Goal: Information Seeking & Learning: Learn about a topic

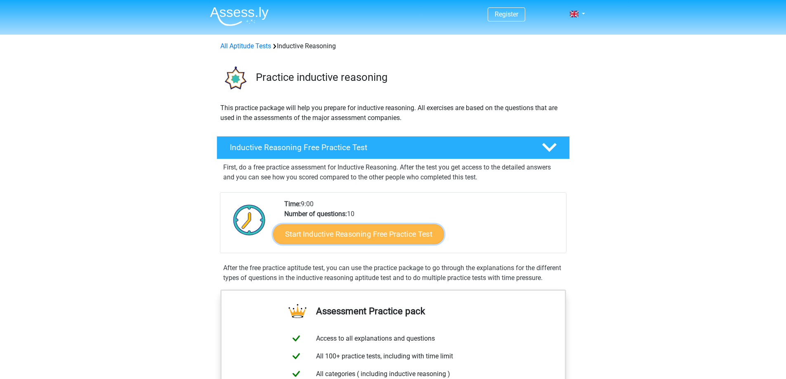
click at [393, 229] on link "Start Inductive Reasoning Free Practice Test" at bounding box center [358, 234] width 171 height 20
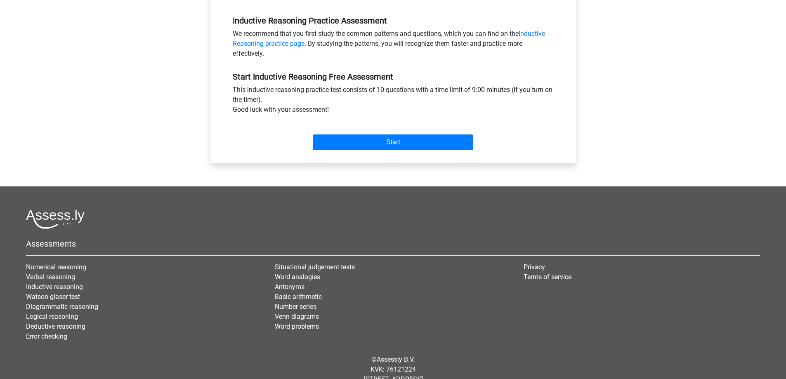
scroll to position [82, 0]
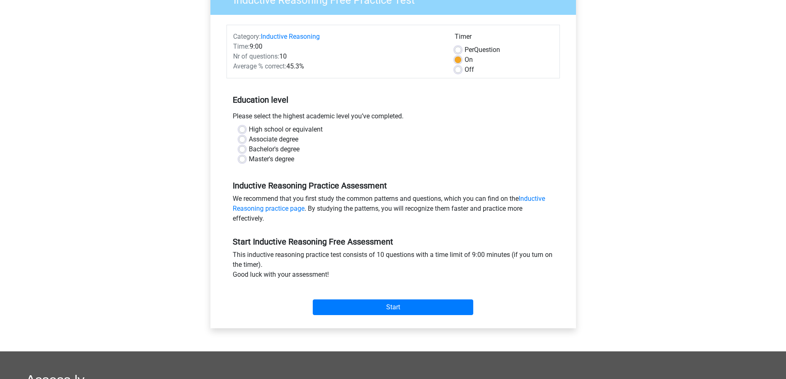
click at [253, 127] on label "High school or equivalent" at bounding box center [286, 130] width 74 height 10
click at [245, 127] on input "High school or equivalent" at bounding box center [242, 129] width 7 height 8
radio input "true"
click at [400, 310] on input "Start" at bounding box center [393, 307] width 160 height 16
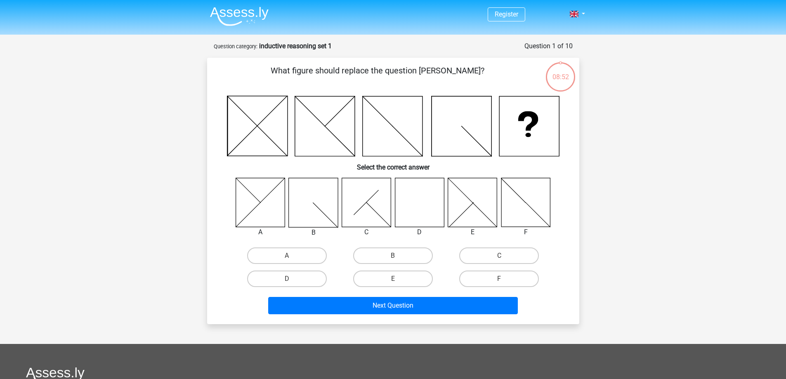
click at [429, 207] on icon at bounding box center [419, 202] width 49 height 49
click at [304, 275] on label "D" at bounding box center [287, 279] width 80 height 16
click at [292, 279] on input "D" at bounding box center [289, 281] width 5 height 5
radio input "true"
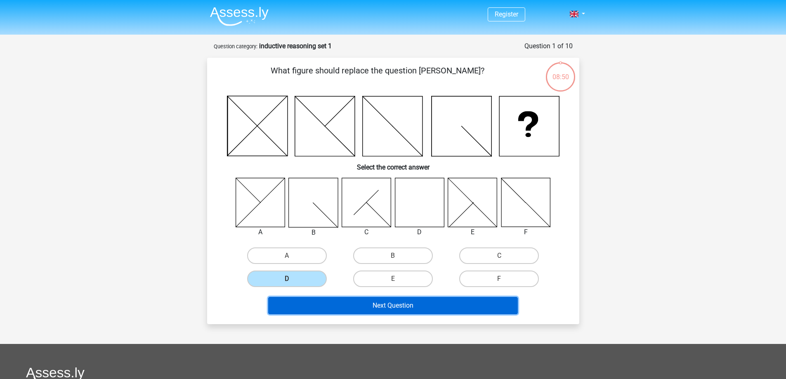
click at [400, 308] on button "Next Question" at bounding box center [393, 305] width 250 height 17
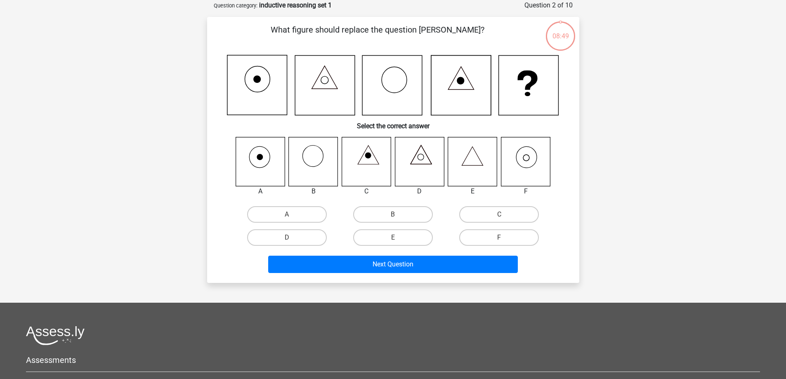
scroll to position [41, 0]
click at [494, 236] on label "F" at bounding box center [499, 237] width 80 height 16
click at [499, 237] on input "F" at bounding box center [501, 239] width 5 height 5
radio input "true"
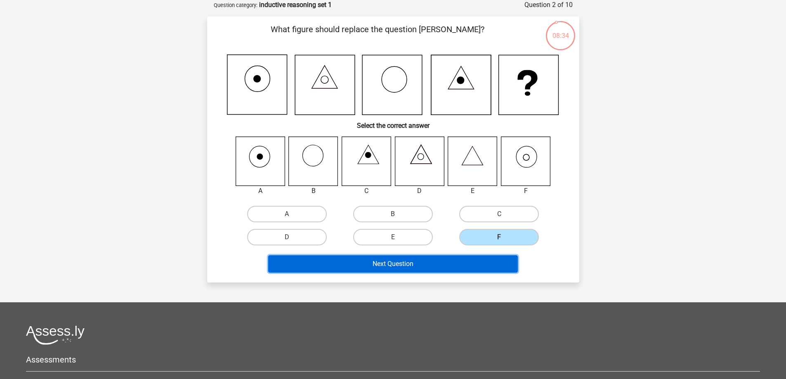
click at [424, 257] on button "Next Question" at bounding box center [393, 263] width 250 height 17
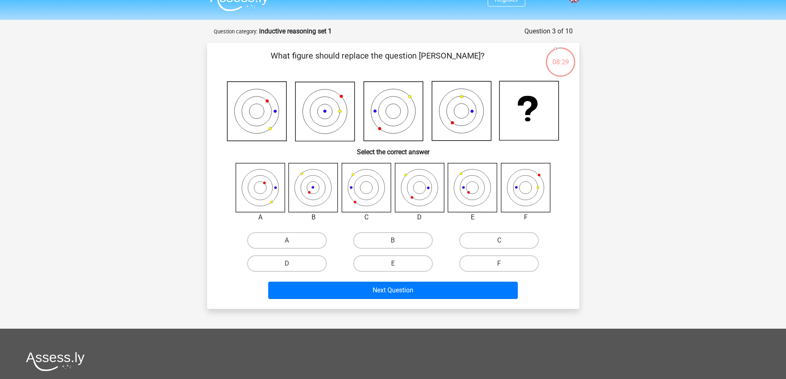
scroll to position [0, 0]
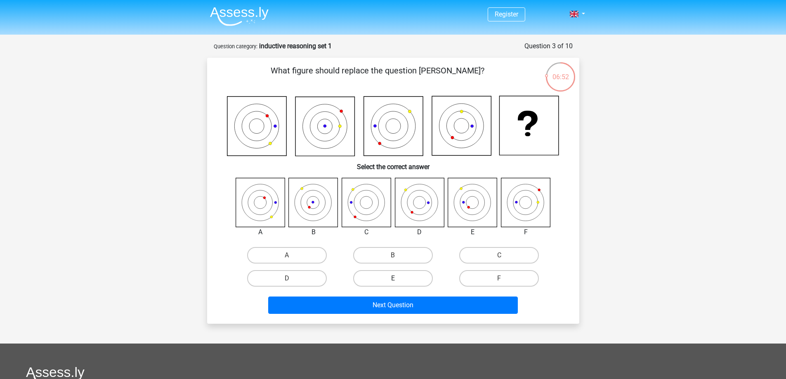
click at [387, 276] on label "E" at bounding box center [393, 278] width 80 height 16
click at [393, 278] on input "E" at bounding box center [395, 280] width 5 height 5
radio input "true"
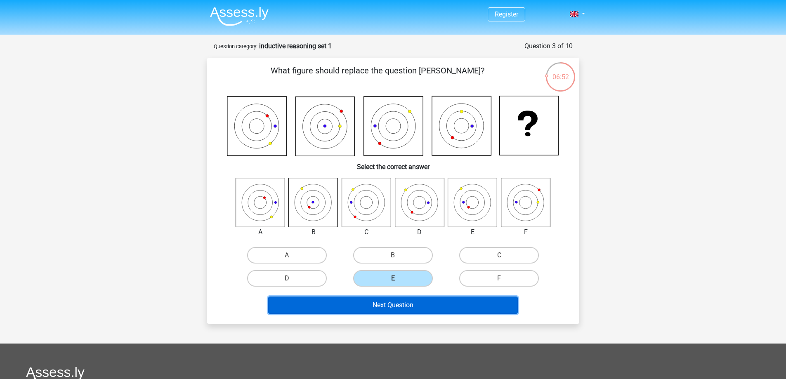
click at [406, 305] on button "Next Question" at bounding box center [393, 305] width 250 height 17
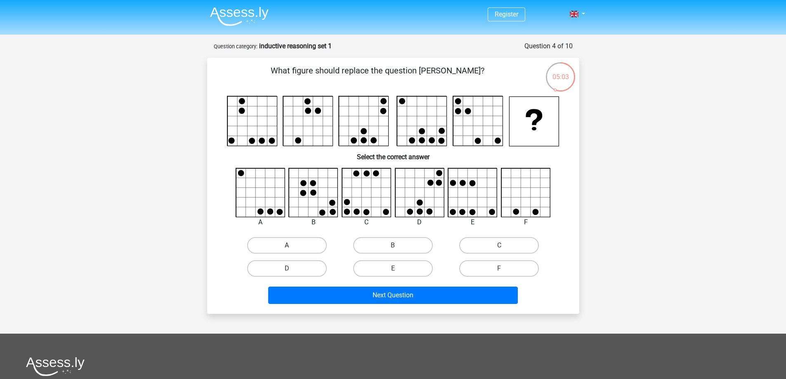
click at [283, 245] on label "A" at bounding box center [287, 245] width 80 height 16
click at [287, 245] on input "A" at bounding box center [289, 247] width 5 height 5
radio input "true"
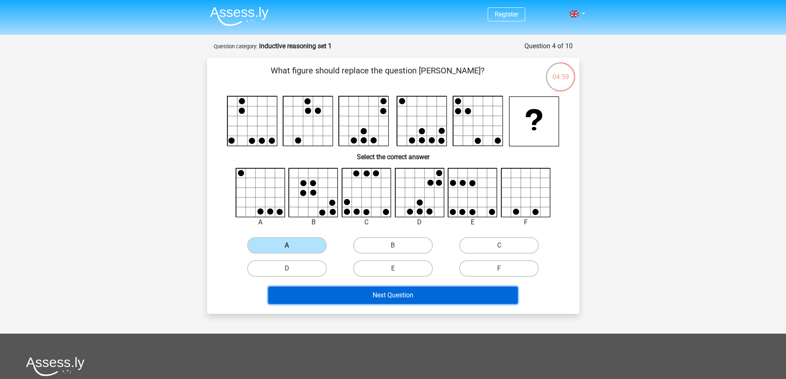
click at [390, 293] on button "Next Question" at bounding box center [393, 295] width 250 height 17
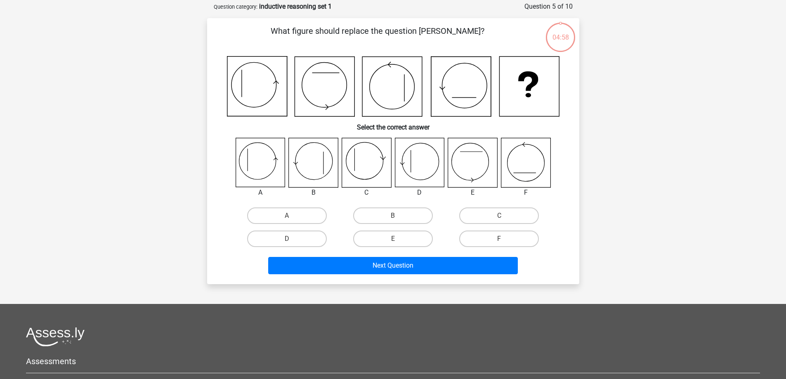
scroll to position [41, 0]
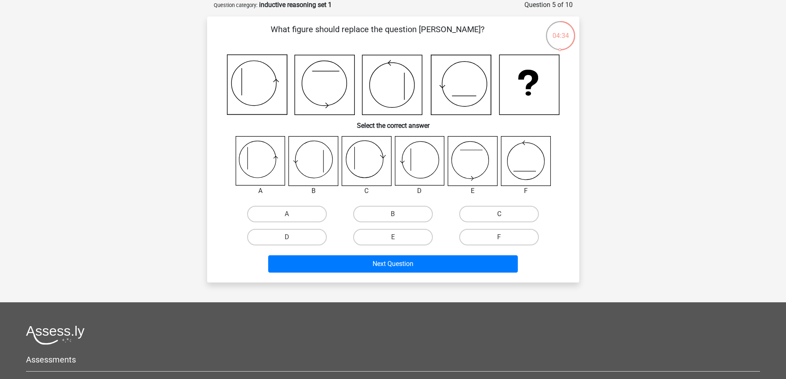
click at [481, 207] on label "C" at bounding box center [499, 214] width 80 height 16
click at [499, 214] on input "C" at bounding box center [501, 216] width 5 height 5
radio input "true"
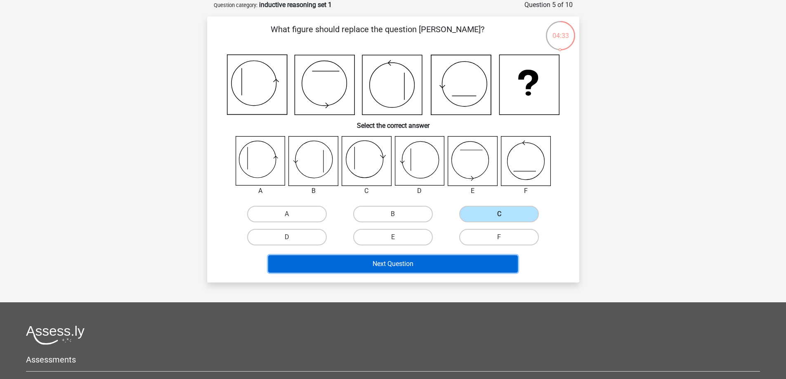
click at [439, 266] on button "Next Question" at bounding box center [393, 263] width 250 height 17
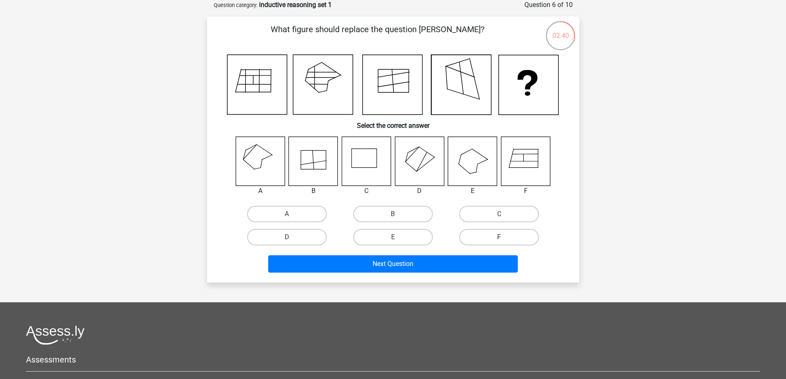
click at [512, 238] on label "F" at bounding box center [499, 237] width 80 height 16
click at [504, 238] on input "F" at bounding box center [501, 239] width 5 height 5
radio input "true"
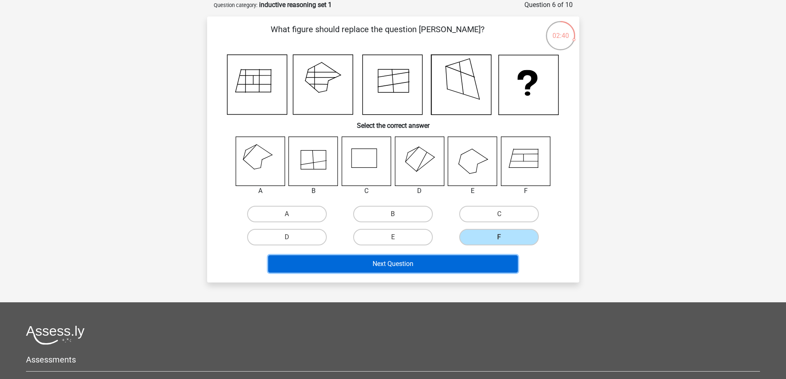
click at [433, 266] on button "Next Question" at bounding box center [393, 263] width 250 height 17
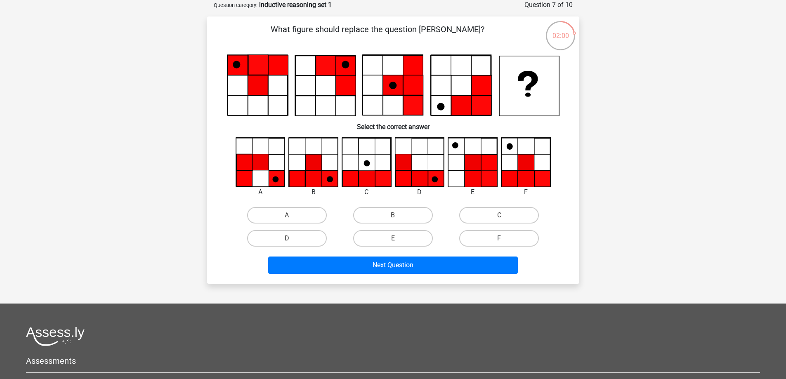
click at [497, 239] on label "F" at bounding box center [499, 238] width 80 height 16
click at [499, 239] on input "F" at bounding box center [501, 240] width 5 height 5
radio input "true"
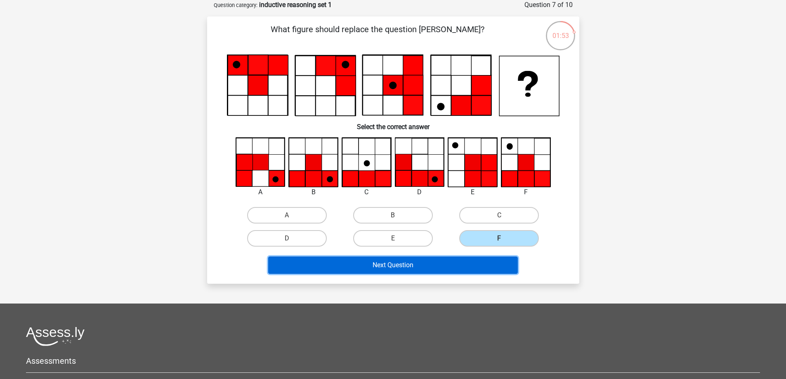
click at [459, 271] on button "Next Question" at bounding box center [393, 265] width 250 height 17
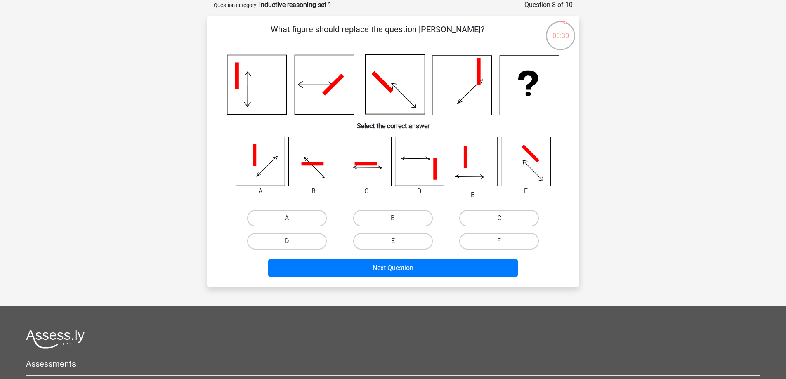
click at [481, 219] on label "C" at bounding box center [499, 218] width 80 height 16
click at [499, 219] on input "C" at bounding box center [501, 220] width 5 height 5
radio input "true"
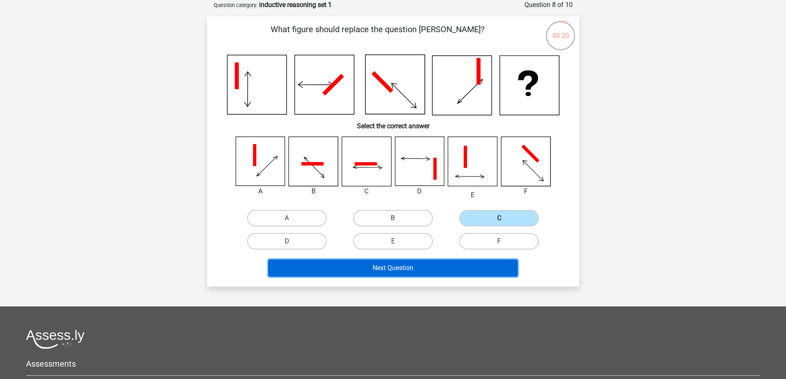
click at [459, 265] on button "Next Question" at bounding box center [393, 267] width 250 height 17
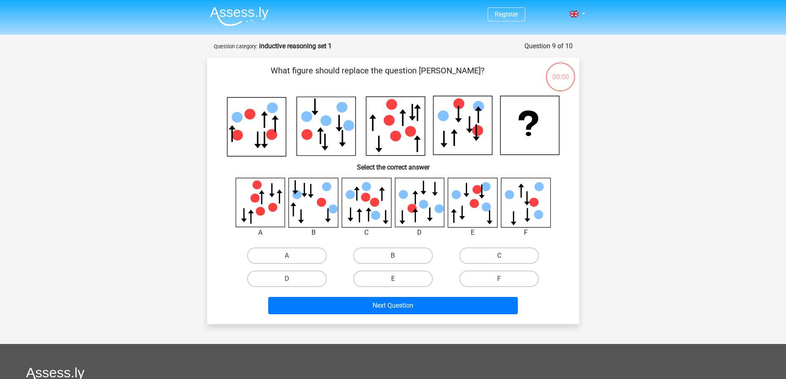
scroll to position [41, 0]
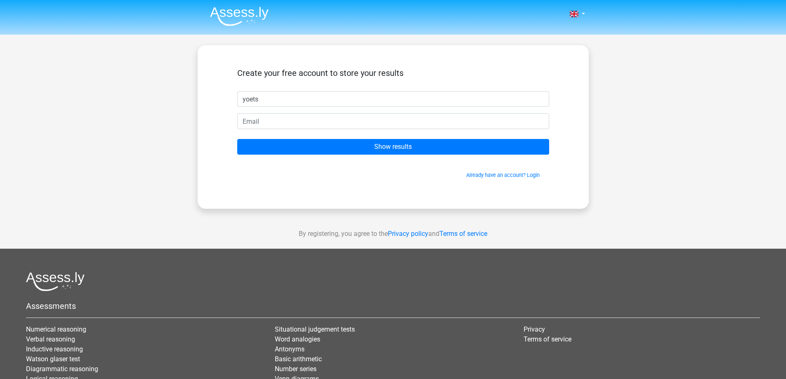
type input "yoets"
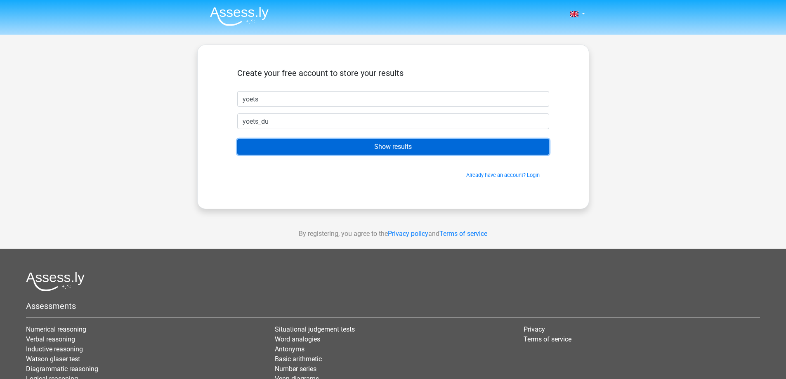
click at [275, 154] on input "Show results" at bounding box center [393, 147] width 312 height 16
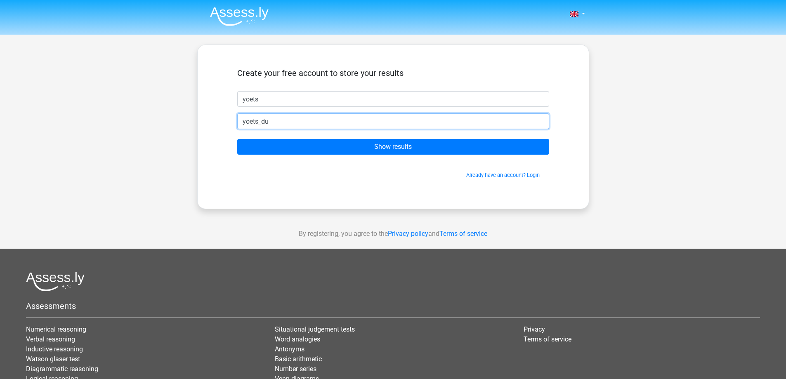
click at [292, 124] on input "yoets_du" at bounding box center [393, 121] width 312 height 16
type input "[EMAIL_ADDRESS][DOMAIN_NAME]"
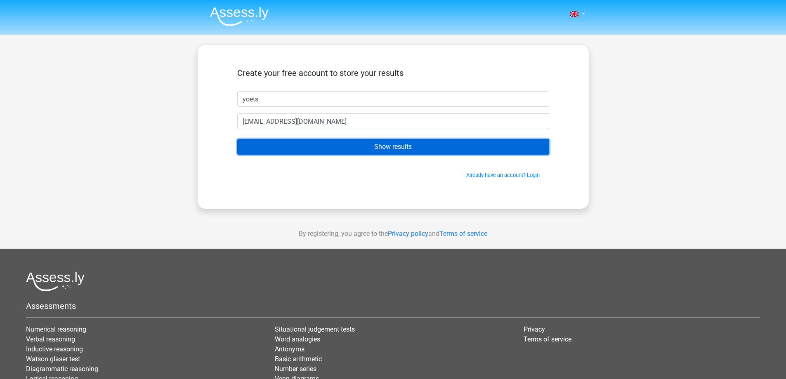
click at [354, 146] on input "Show results" at bounding box center [393, 147] width 312 height 16
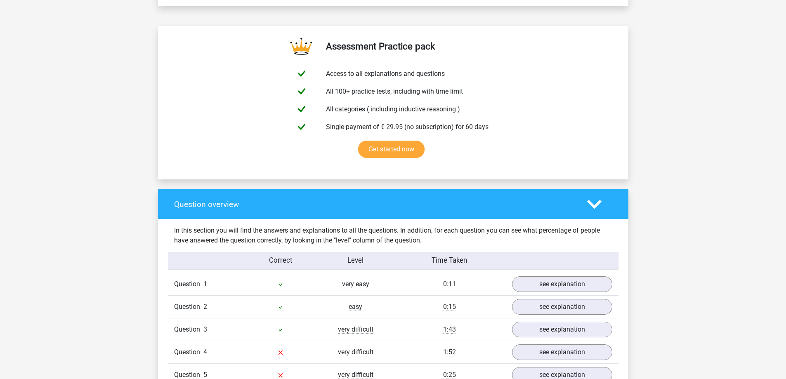
scroll to position [577, 0]
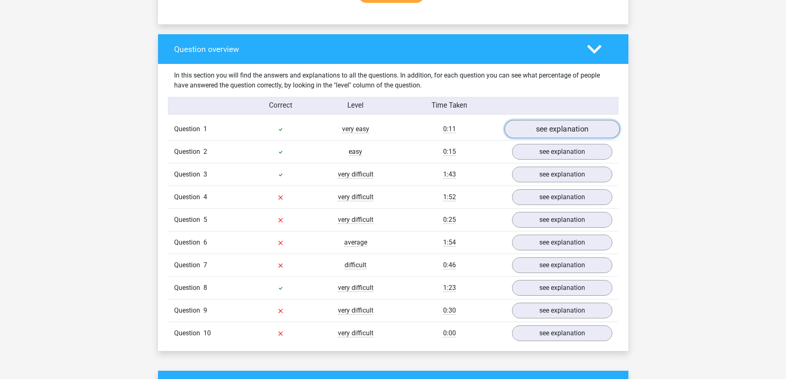
click at [530, 124] on link "see explanation" at bounding box center [561, 129] width 115 height 18
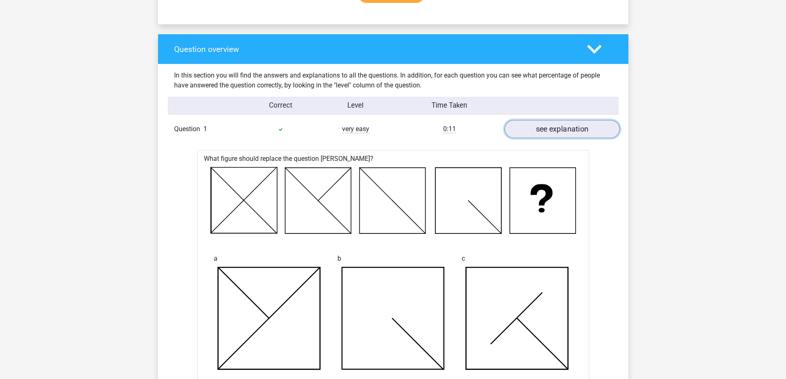
click at [562, 132] on link "see explanation" at bounding box center [561, 129] width 115 height 18
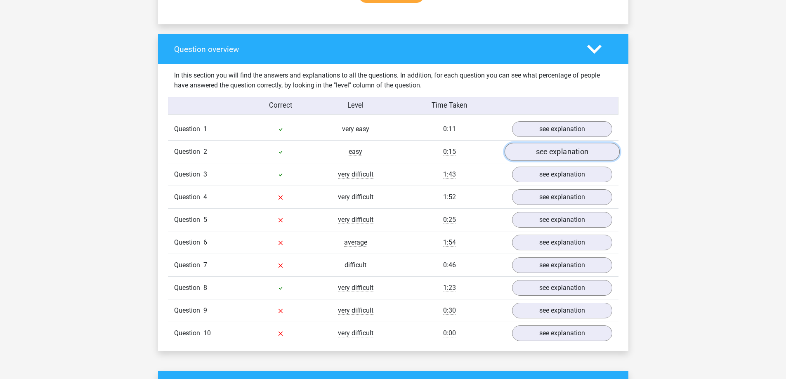
click at [565, 154] on link "see explanation" at bounding box center [561, 152] width 115 height 18
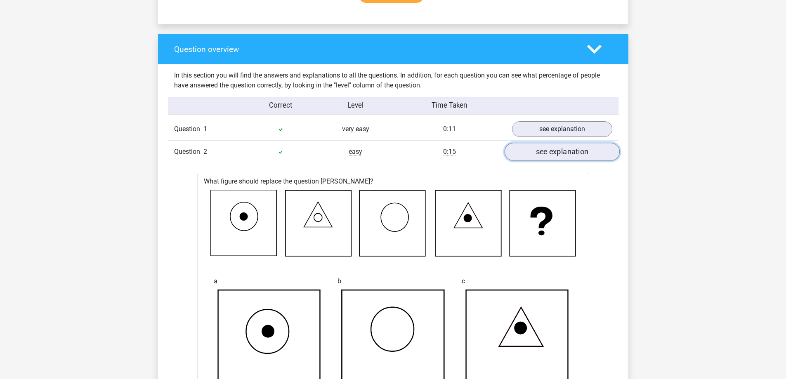
click at [565, 154] on link "see explanation" at bounding box center [561, 152] width 115 height 18
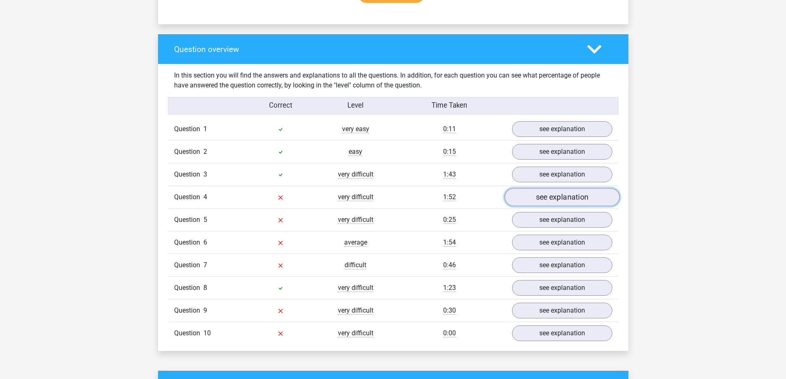
click at [557, 193] on link "see explanation" at bounding box center [561, 197] width 115 height 18
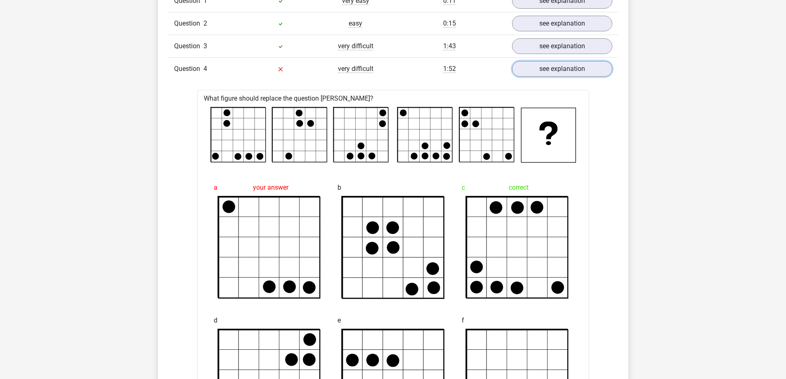
scroll to position [701, 0]
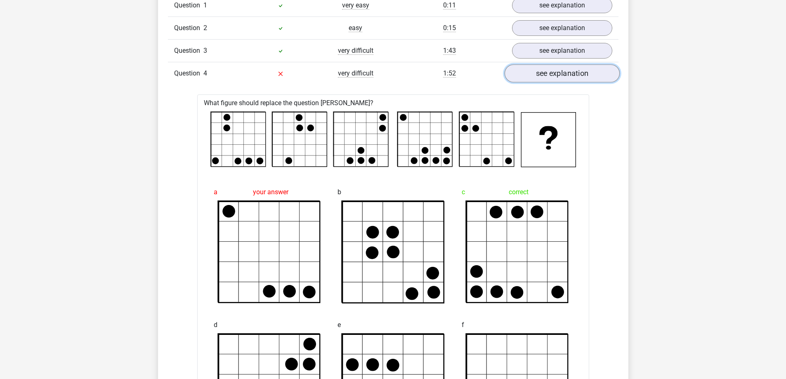
click at [559, 79] on link "see explanation" at bounding box center [561, 74] width 115 height 18
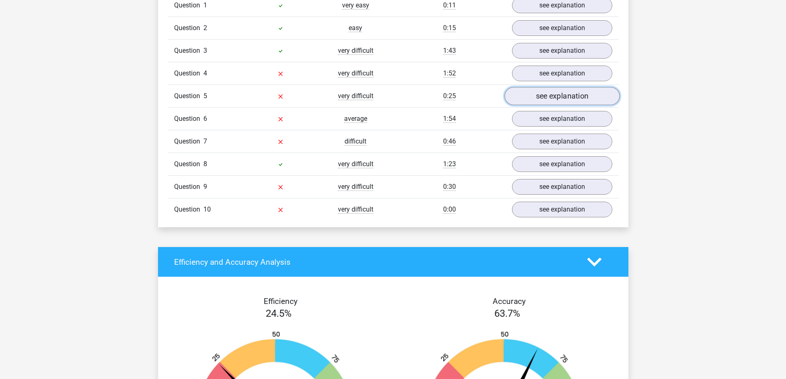
click at [559, 92] on link "see explanation" at bounding box center [561, 96] width 115 height 18
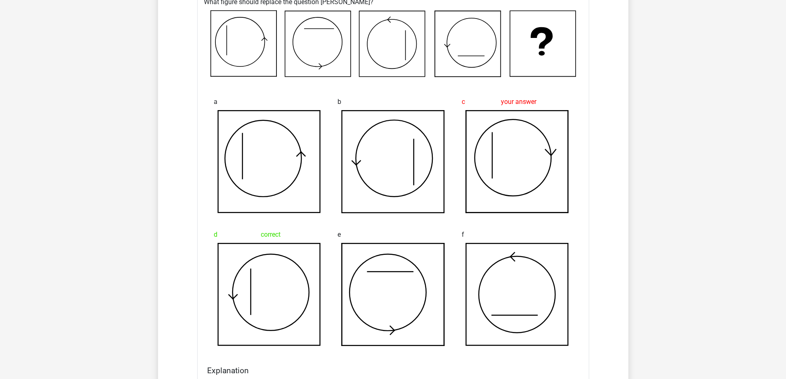
scroll to position [742, 0]
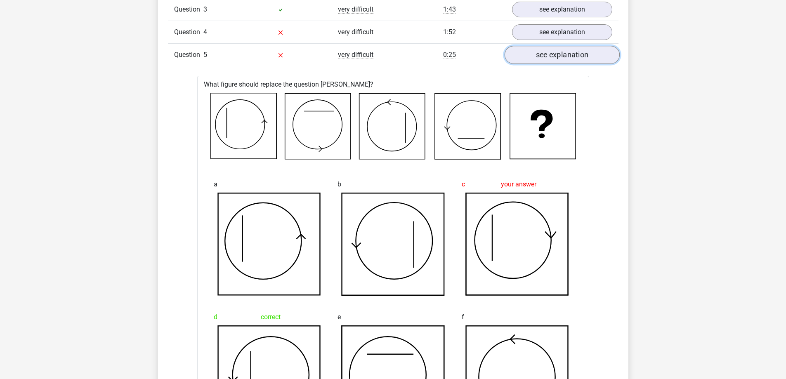
click at [554, 49] on link "see explanation" at bounding box center [561, 55] width 115 height 18
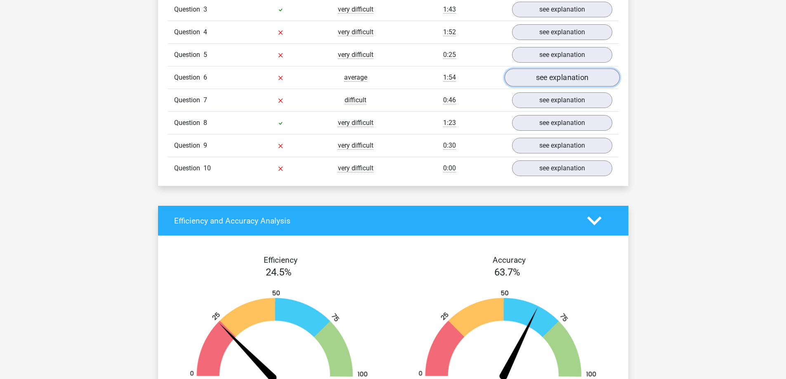
click at [545, 80] on link "see explanation" at bounding box center [561, 78] width 115 height 18
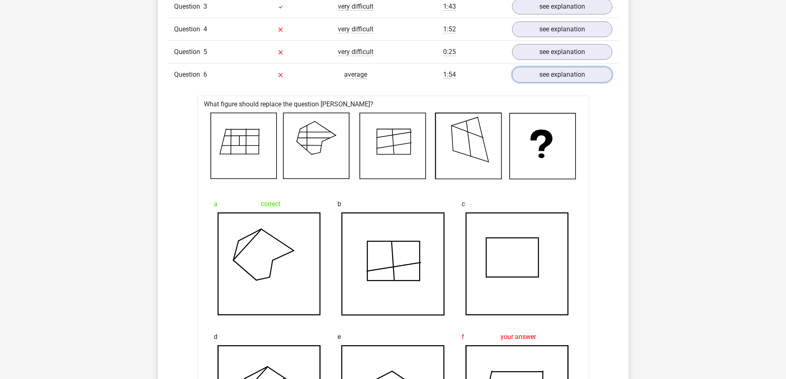
scroll to position [619, 0]
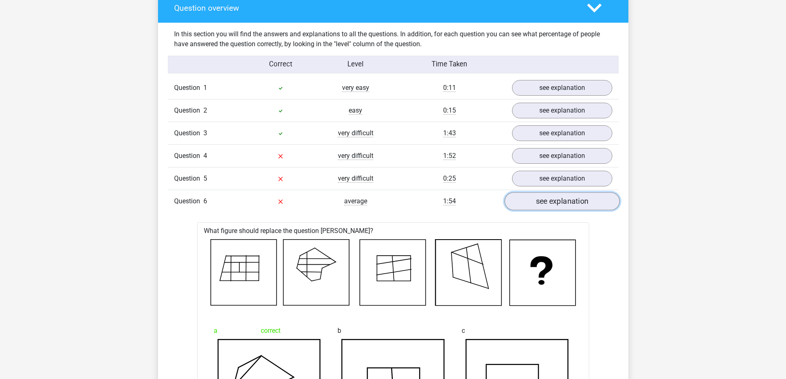
click at [577, 200] on link "see explanation" at bounding box center [561, 202] width 115 height 18
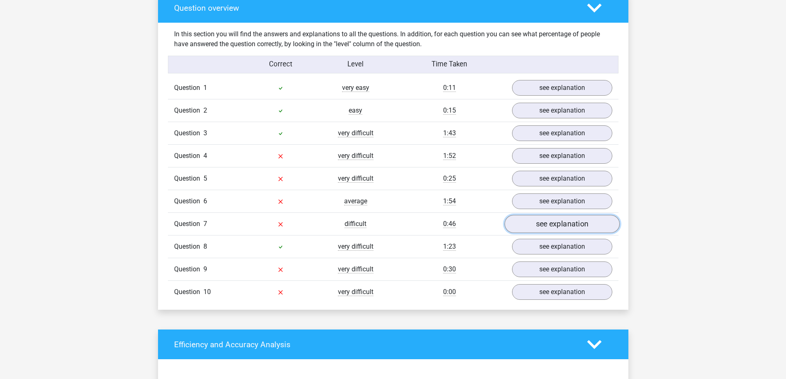
click at [567, 221] on link "see explanation" at bounding box center [561, 224] width 115 height 18
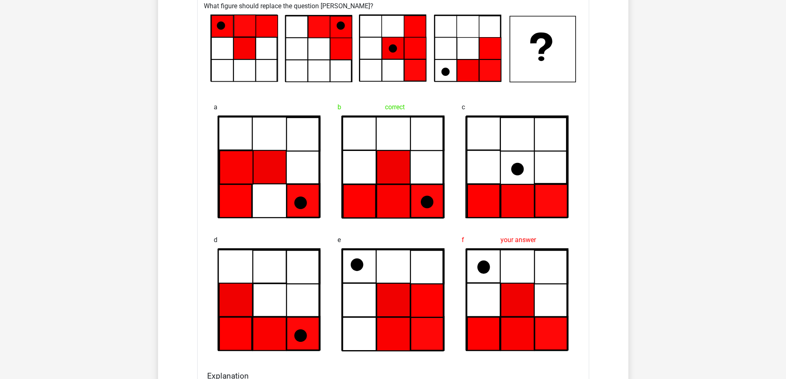
scroll to position [825, 0]
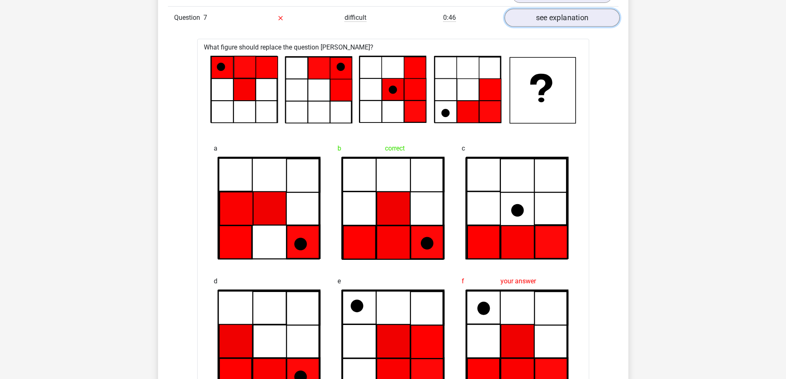
click at [579, 21] on link "see explanation" at bounding box center [561, 18] width 115 height 18
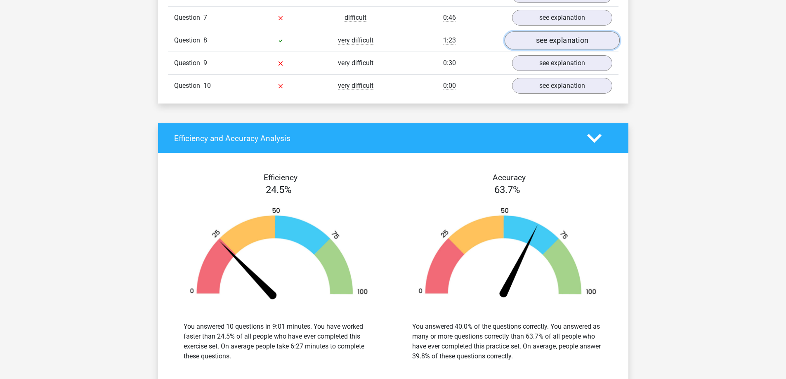
click at [569, 44] on link "see explanation" at bounding box center [561, 41] width 115 height 18
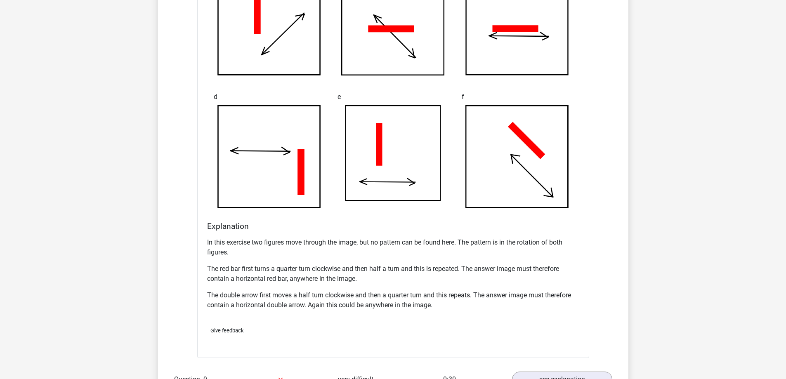
scroll to position [784, 0]
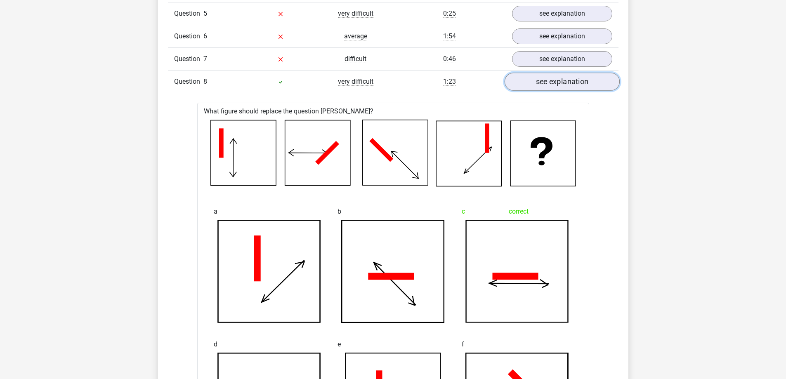
click at [550, 82] on link "see explanation" at bounding box center [561, 82] width 115 height 18
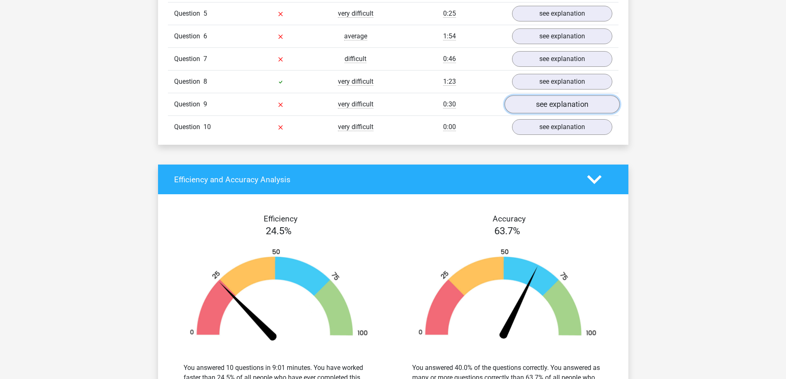
click at [550, 104] on link "see explanation" at bounding box center [561, 105] width 115 height 18
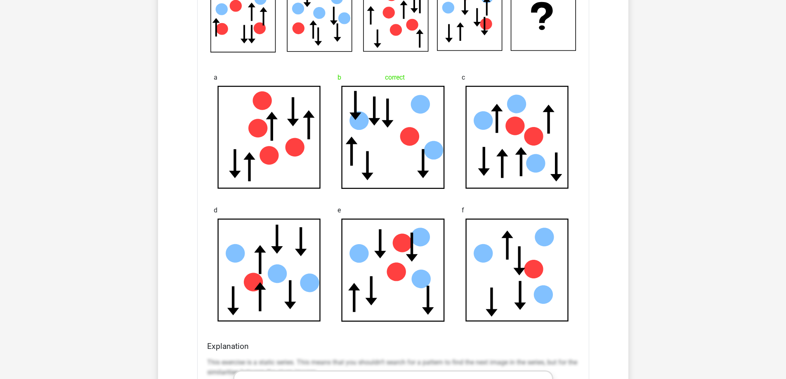
scroll to position [825, 0]
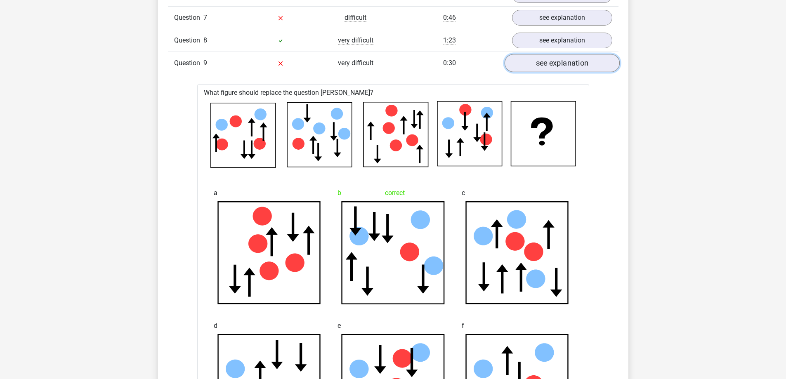
click at [567, 61] on link "see explanation" at bounding box center [561, 63] width 115 height 18
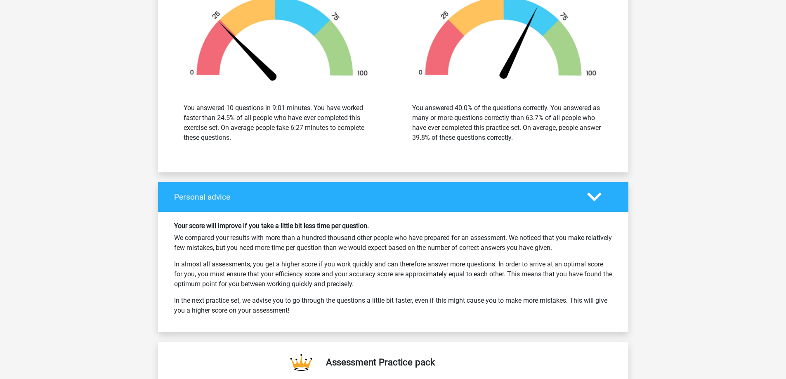
scroll to position [1114, 0]
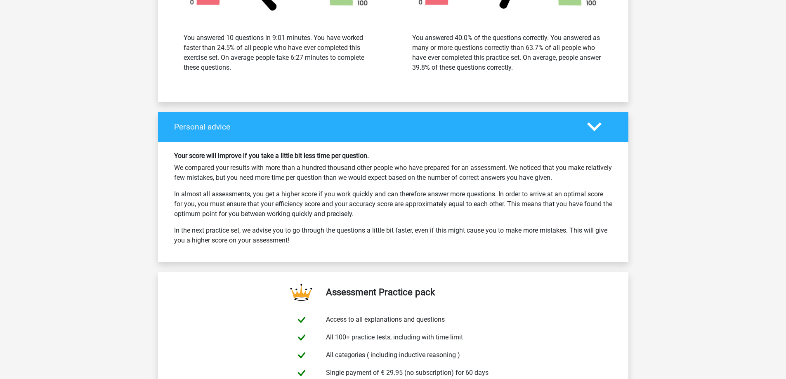
click at [592, 127] on polygon at bounding box center [594, 126] width 14 height 9
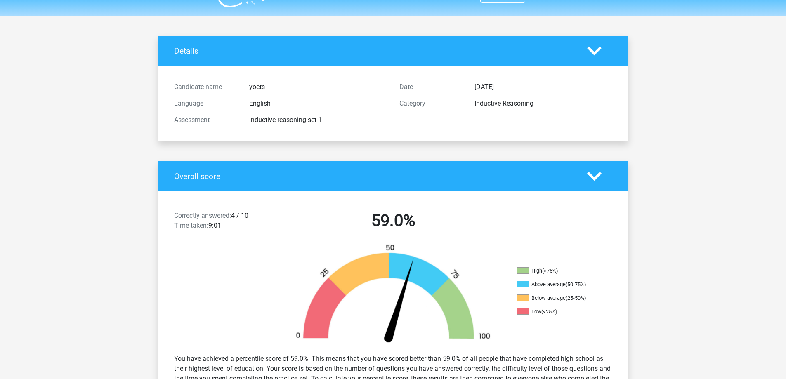
scroll to position [0, 0]
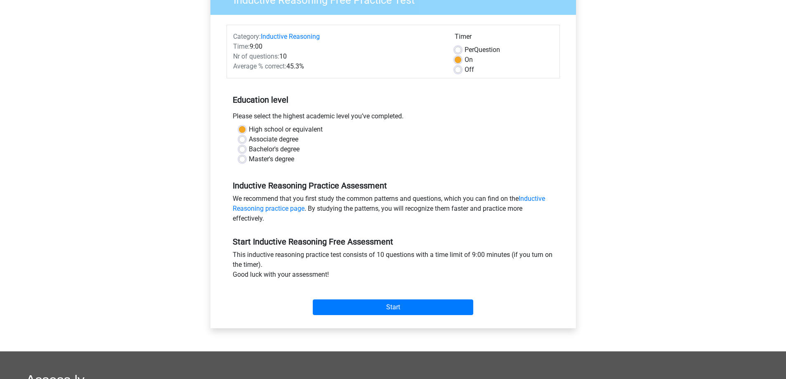
scroll to position [82, 0]
